Goal: Find specific page/section: Find specific page/section

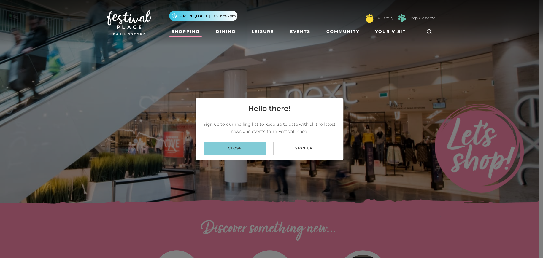
click at [238, 154] on link "Close" at bounding box center [235, 148] width 62 height 13
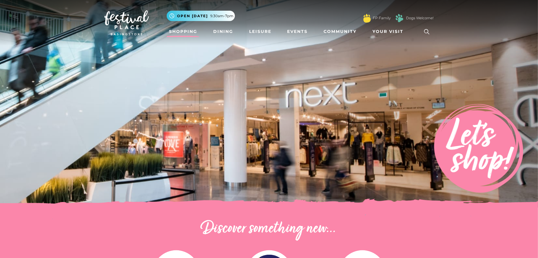
click at [421, 34] on link at bounding box center [427, 32] width 14 height 14
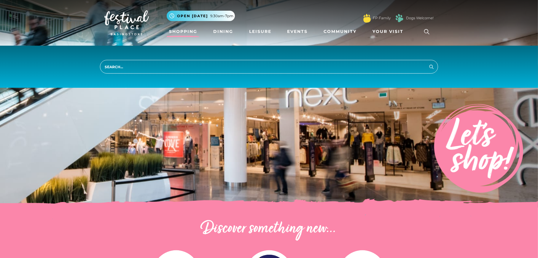
click at [284, 68] on input "search" at bounding box center [269, 67] width 338 height 14
type input "c"
type input "clothing stores"
click at [428, 63] on button "Search" at bounding box center [431, 66] width 7 height 7
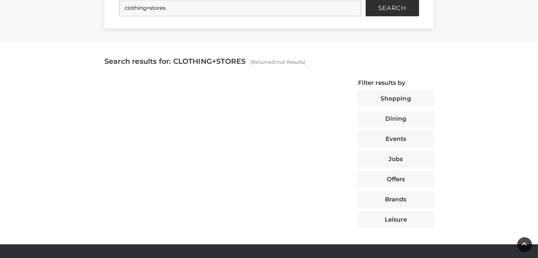
scroll to position [178, 0]
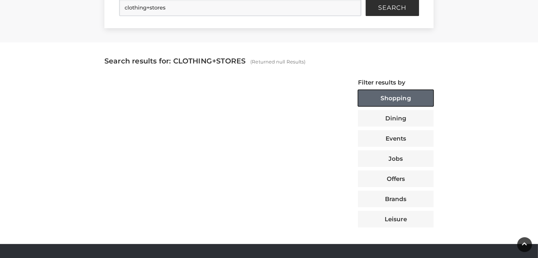
click at [376, 99] on button "Shopping" at bounding box center [396, 98] width 76 height 17
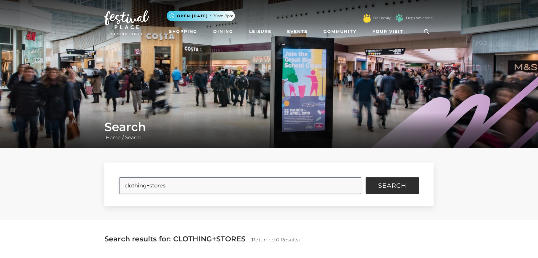
drag, startPoint x: 179, startPoint y: 184, endPoint x: 72, endPoint y: 188, distance: 106.8
click at [72, 188] on div "clothing+stores Search Filter Results Shopping Dining Events Jobs Offers Brands…" at bounding box center [269, 184] width 538 height 72
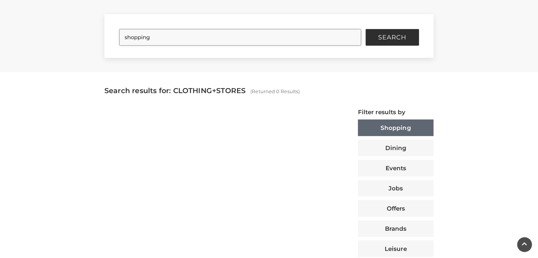
click at [366, 29] on button "Search" at bounding box center [392, 37] width 53 height 17
drag, startPoint x: 188, startPoint y: 36, endPoint x: 26, endPoint y: 61, distance: 164.4
click at [26, 61] on div "shopping Search Filter Results Shopping Dining Events Jobs Offers Brands Leisure" at bounding box center [269, 36] width 538 height 72
click at [366, 29] on button "Search" at bounding box center [392, 37] width 53 height 17
drag, startPoint x: 170, startPoint y: 29, endPoint x: 34, endPoint y: 46, distance: 137.8
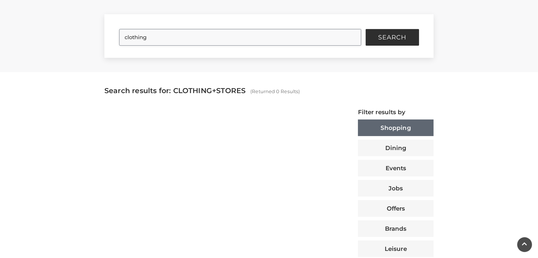
click at [34, 46] on div "clothing Search Filter Results Shopping Dining Events Jobs Offers Brands Leisure" at bounding box center [269, 36] width 538 height 72
type input "new look"
click at [366, 29] on button "Search" at bounding box center [392, 37] width 53 height 17
click at [389, 37] on span "Search" at bounding box center [392, 37] width 28 height 6
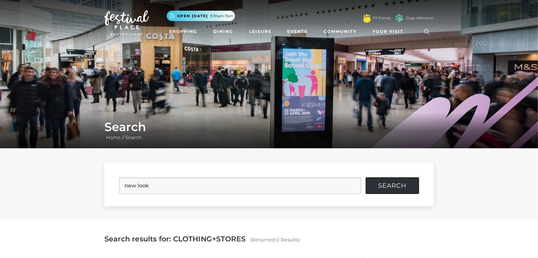
scroll to position [148, 0]
